Goal: Information Seeking & Learning: Find specific fact

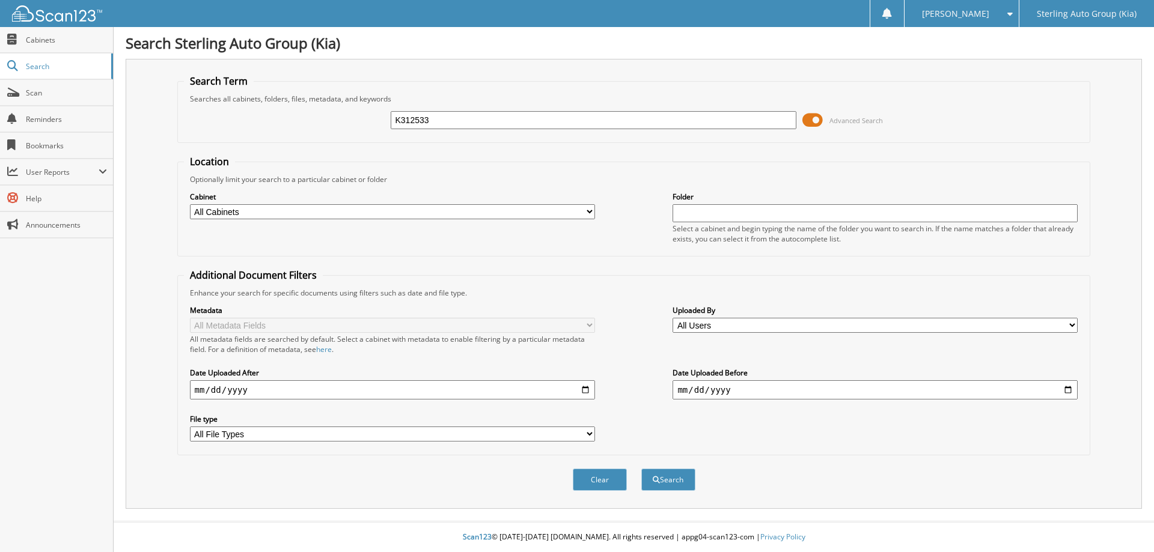
type input "K312533"
click at [641, 469] on button "Search" at bounding box center [668, 480] width 54 height 22
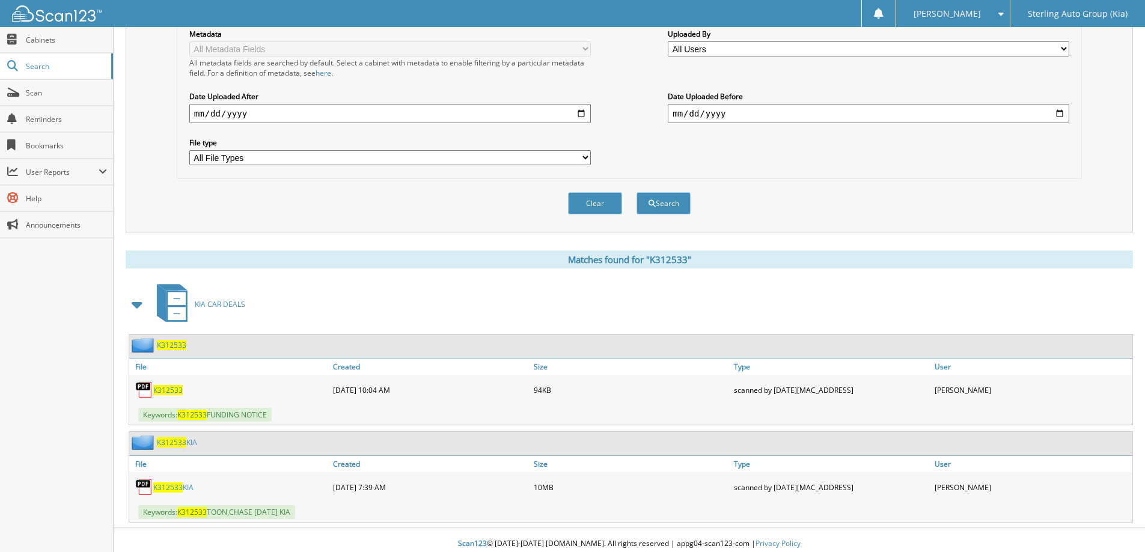
scroll to position [284, 0]
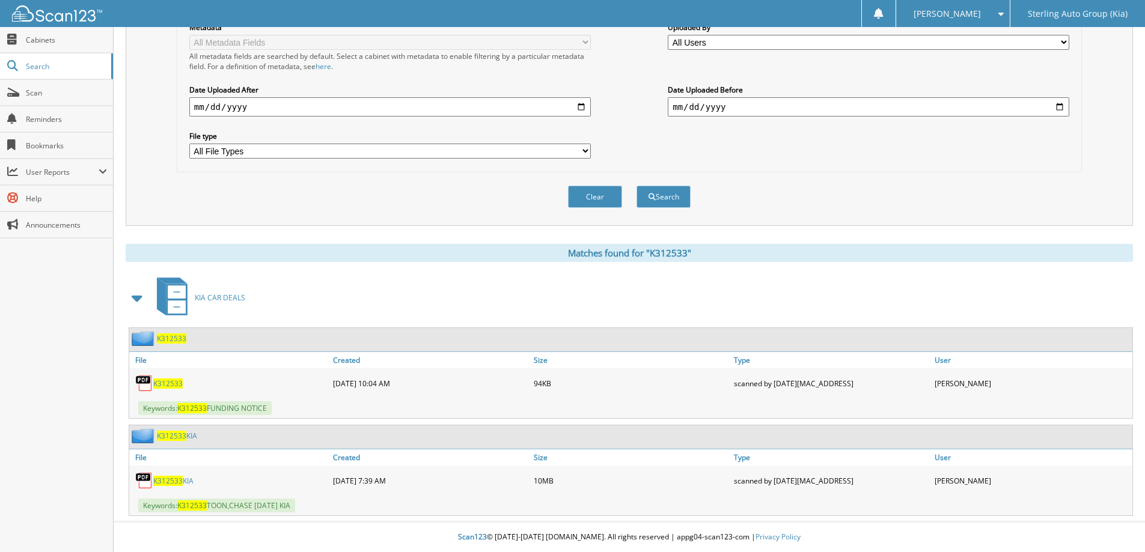
click at [169, 383] on span "K312533" at bounding box center [167, 384] width 29 height 10
drag, startPoint x: 169, startPoint y: 481, endPoint x: 181, endPoint y: 481, distance: 12.0
click at [169, 481] on span "K312533" at bounding box center [167, 481] width 29 height 10
